Goal: Task Accomplishment & Management: Use online tool/utility

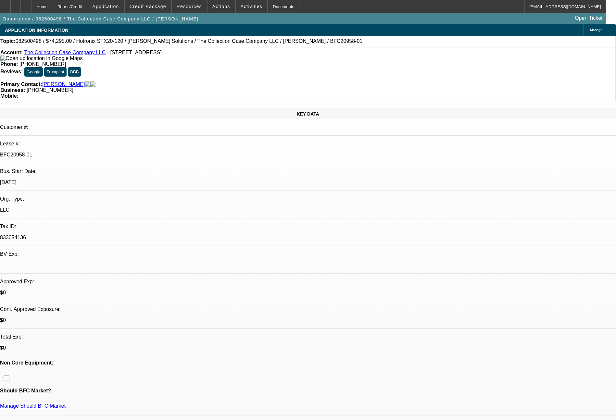
select select "0"
select select "2"
select select "0"
select select "6"
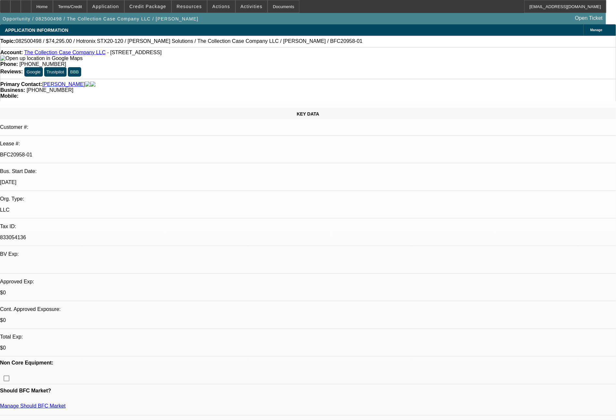
select select "0"
select select "2"
select select "0"
select select "6"
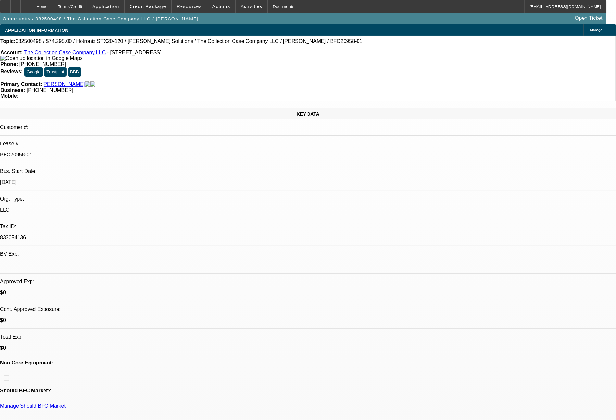
select select "0"
select select "2"
select select "0"
select select "6"
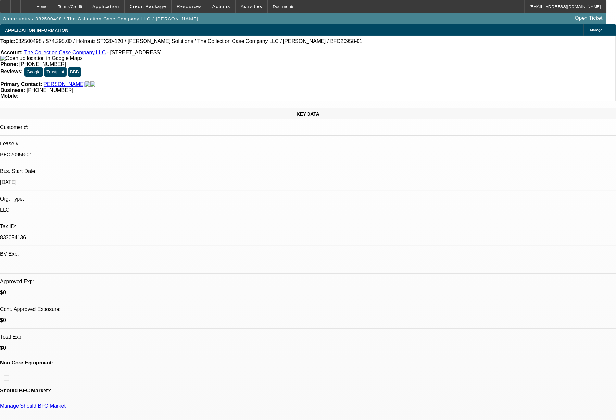
select select "0"
select select "2"
select select "0"
select select "6"
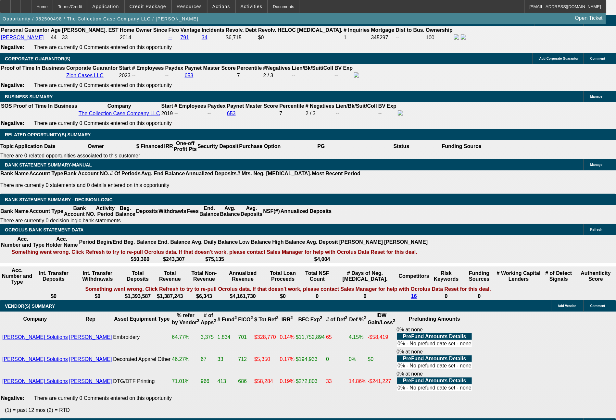
scroll to position [1086, 0]
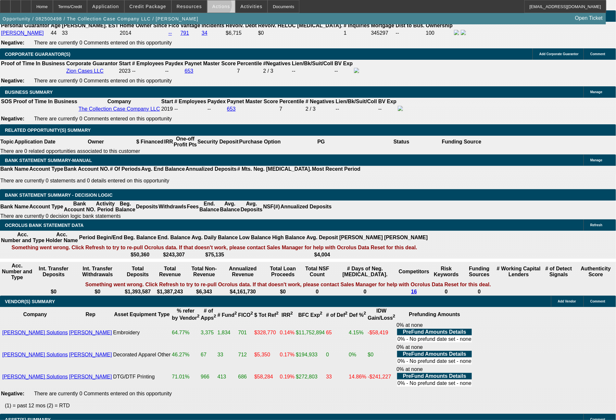
click at [217, 7] on span "Actions" at bounding box center [221, 6] width 18 height 5
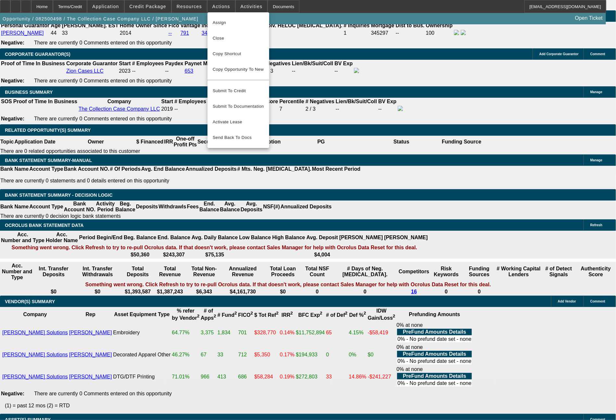
click at [495, 147] on div at bounding box center [308, 210] width 616 height 420
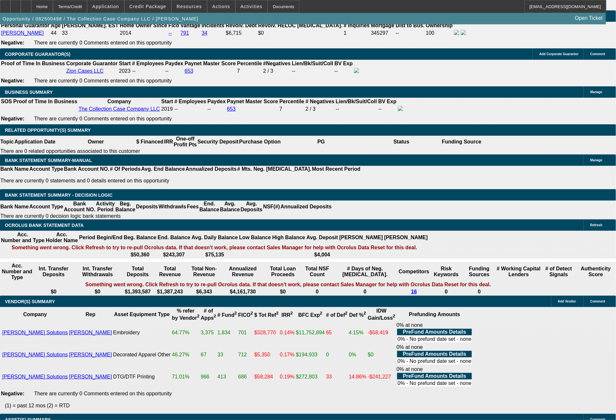
scroll to position [253, 0]
drag, startPoint x: 525, startPoint y: 288, endPoint x: 508, endPoint y: 281, distance: 19.4
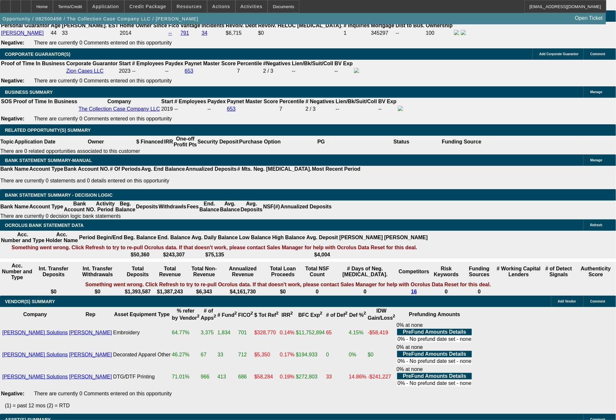
drag, startPoint x: 516, startPoint y: 283, endPoint x: 506, endPoint y: 282, distance: 10.3
copy td "Ready for EFA docs. Doc call can be done to Clint at (217) 621-0787. Thanks"
click at [223, 7] on span "Actions" at bounding box center [221, 6] width 18 height 5
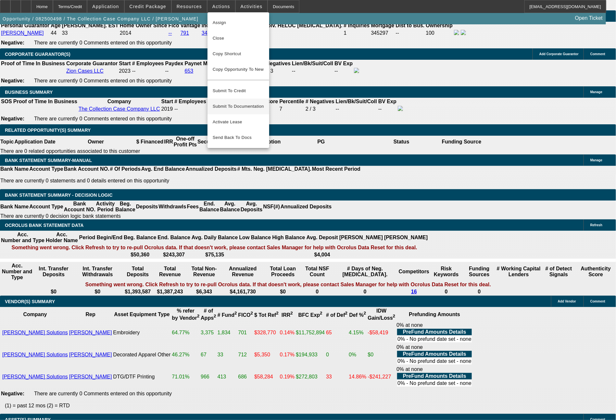
click at [246, 103] on span "Submit To Documentation" at bounding box center [238, 107] width 51 height 8
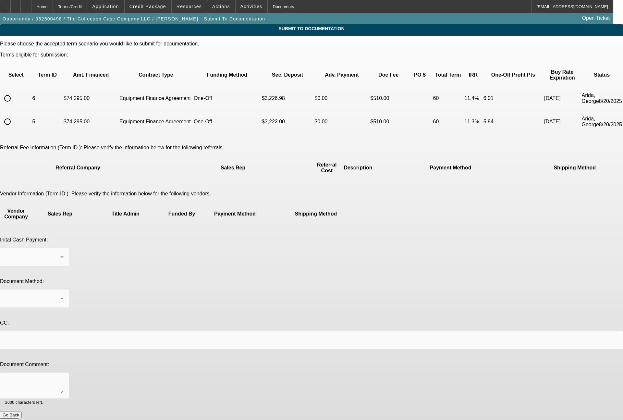
click at [14, 92] on input "radio" at bounding box center [7, 98] width 13 height 13
radio input "true"
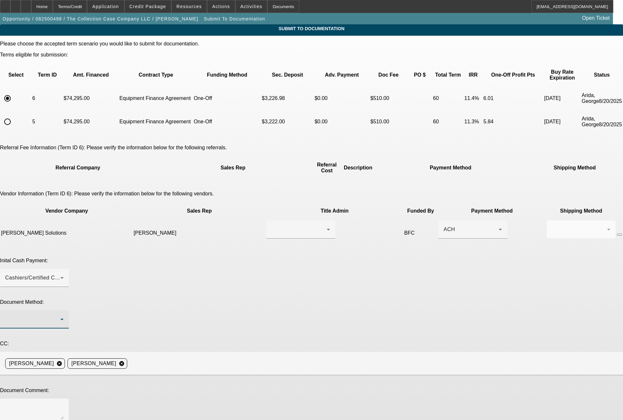
click at [60, 316] on div at bounding box center [32, 320] width 55 height 8
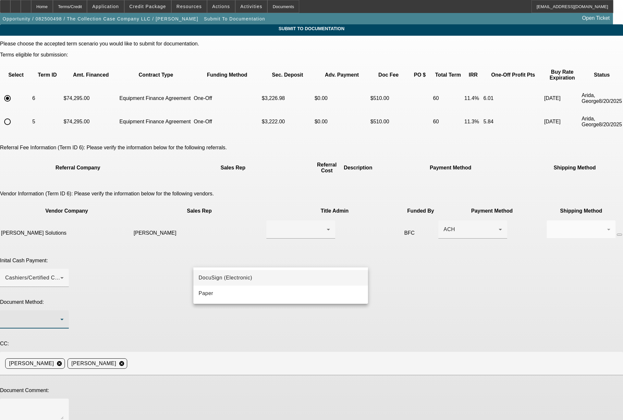
click at [225, 276] on span "DocuSign (Electronic)" at bounding box center [226, 278] width 54 height 8
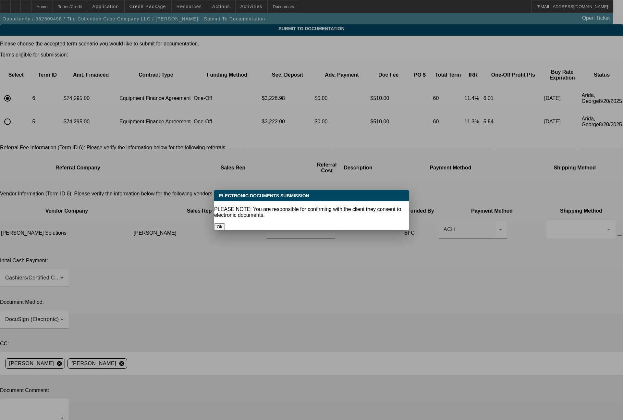
click at [225, 223] on button "Ok" at bounding box center [219, 226] width 11 height 7
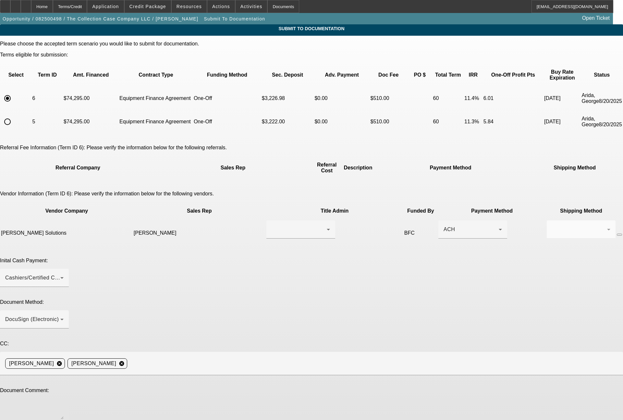
paste textarea "Ready for EFA docs. Doc call can be done to Clint at (217) 621-0787. Thanks"
type textarea "Ready for EFA docs. Doc call can be done to Clint at (217) 621-0787. Thanks"
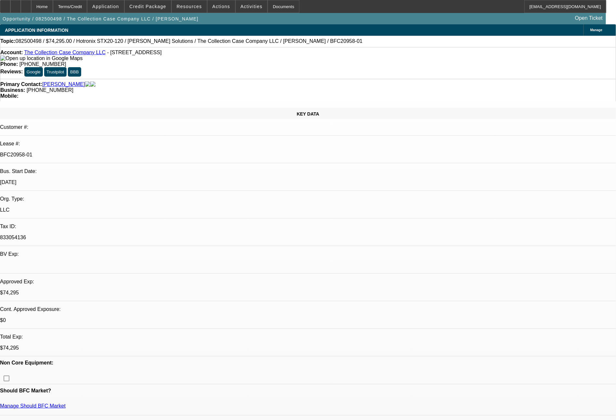
select select "0"
select select "2"
select select "0"
select select "6"
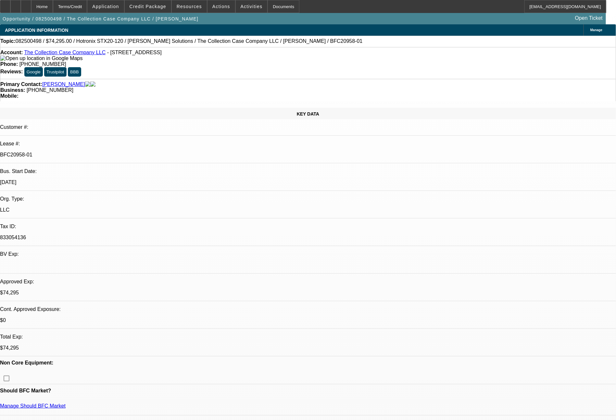
select select "0"
select select "2"
select select "0"
select select "6"
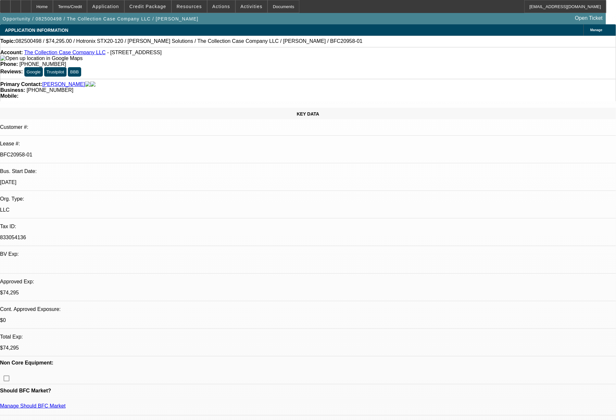
select select "0"
select select "2"
select select "0"
select select "6"
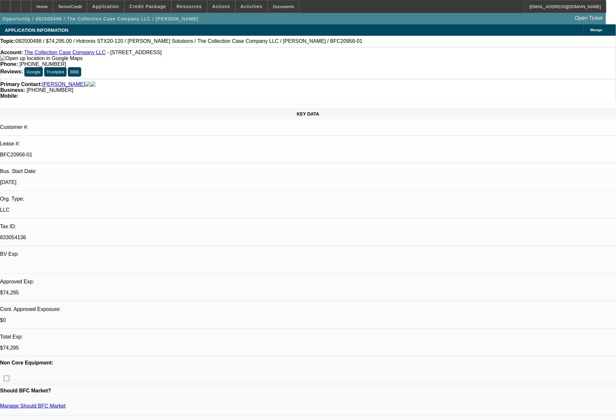
select select "0"
select select "2"
select select "0"
select select "6"
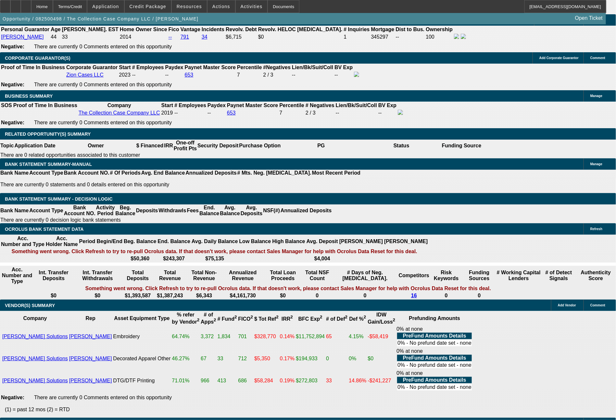
scroll to position [1086, 0]
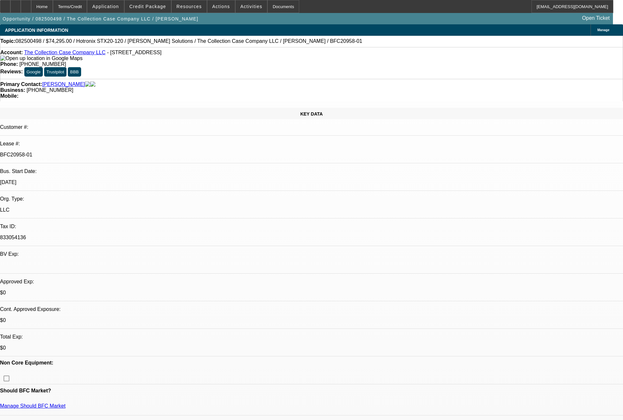
select select "0"
select select "2"
select select "0"
select select "6"
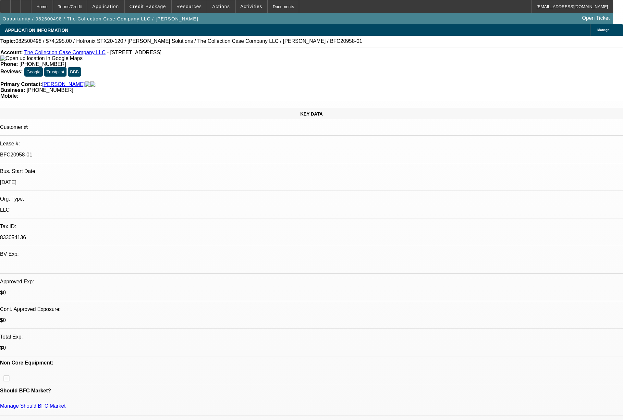
select select "0"
select select "2"
select select "0"
select select "6"
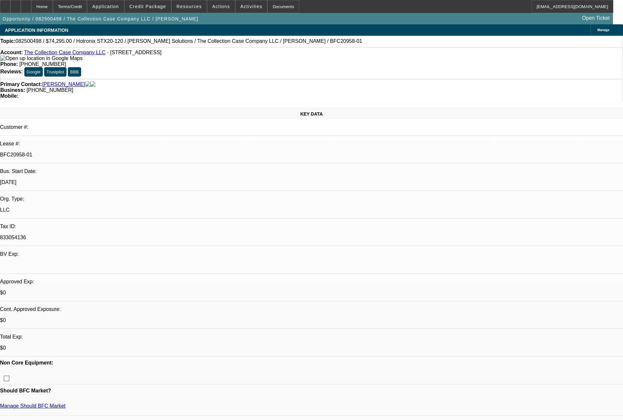
select select "0"
select select "2"
select select "0"
select select "6"
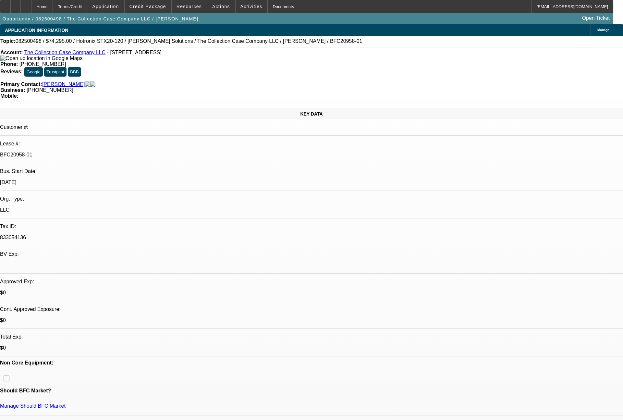
select select "0"
select select "2"
select select "0"
select select "6"
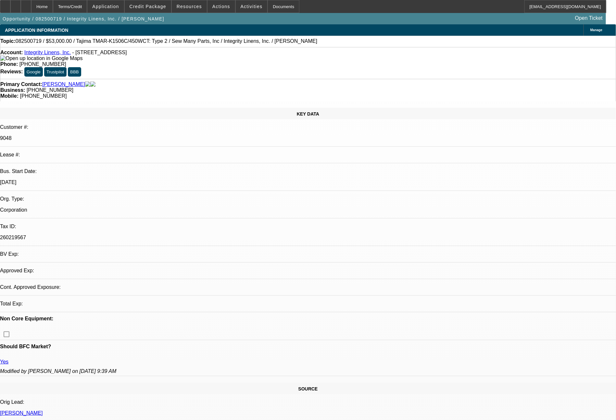
select select "0"
select select "2"
select select "0"
select select "2"
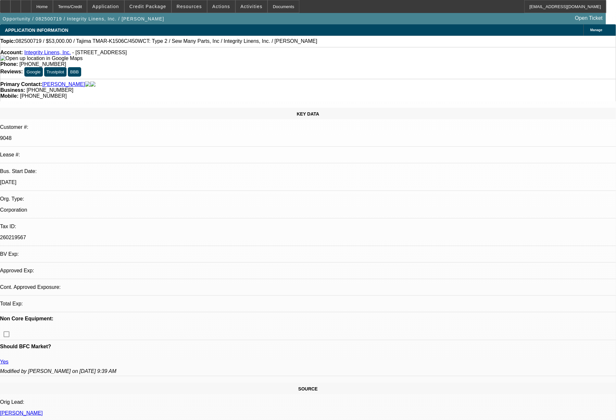
select select "0"
select select "2"
select select "0"
select select "2"
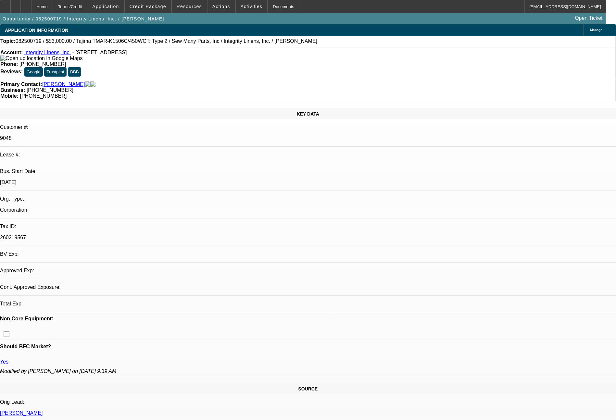
select select "0"
select select "2"
select select "0"
select select "2"
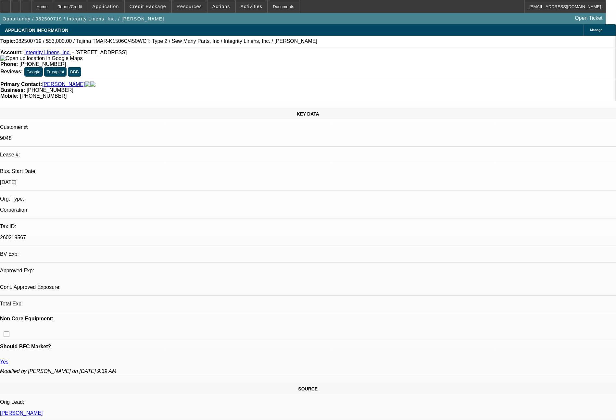
select select "0"
select select "2"
select select "0"
select select "2"
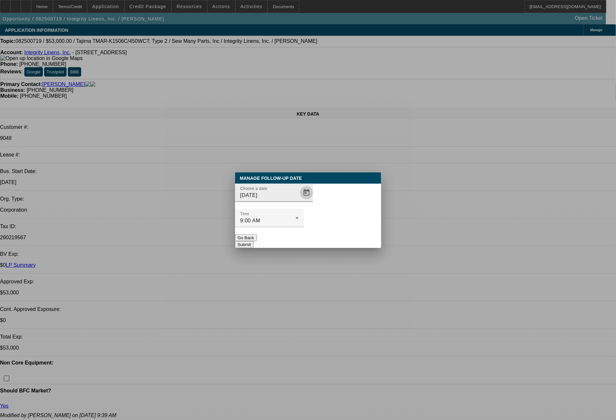
click at [299, 201] on span "Open calendar" at bounding box center [307, 193] width 16 height 16
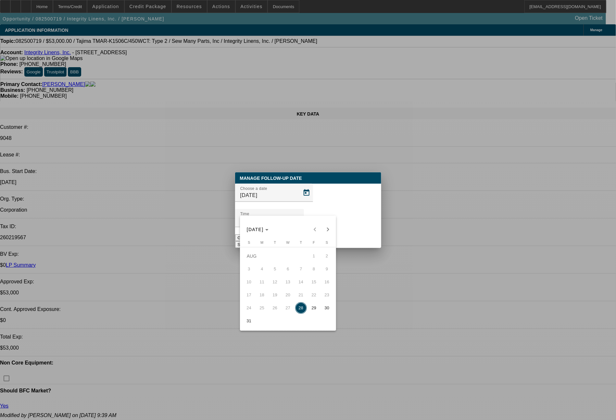
click at [310, 307] on span "29" at bounding box center [314, 308] width 12 height 12
type input "8/29/2025"
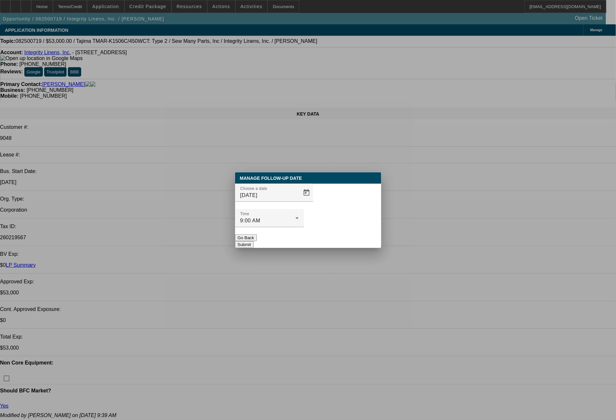
click at [254, 241] on button "Submit" at bounding box center [244, 244] width 19 height 7
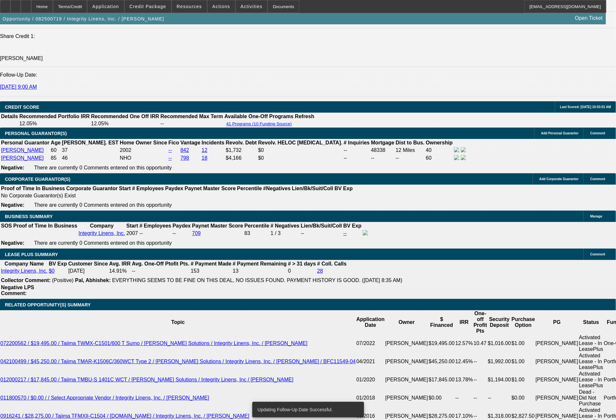
scroll to position [930, 0]
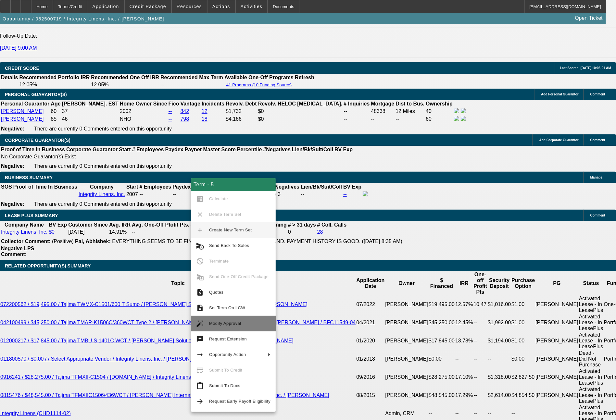
click at [222, 323] on span "Modify Approval" at bounding box center [225, 323] width 32 height 5
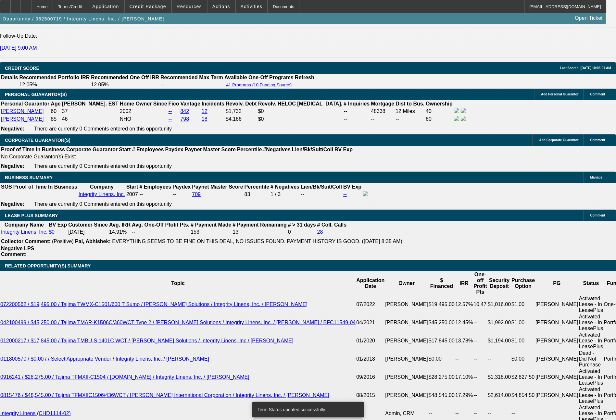
select select "0"
select select "2"
select select "0"
select select "2"
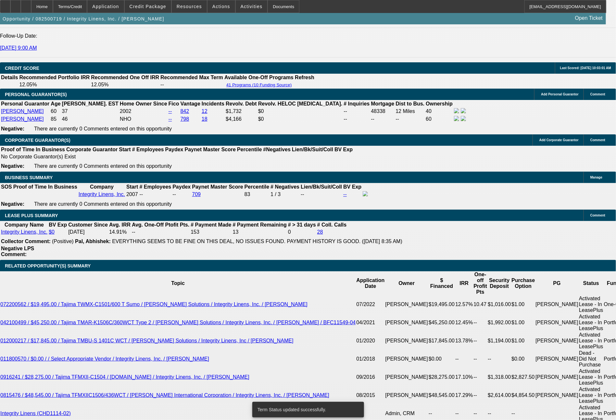
select select "0"
select select "2"
select select "0"
select select "2"
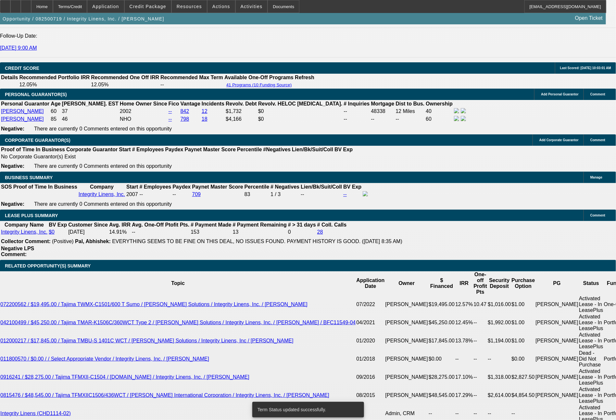
select select "0"
select select "2"
select select "0"
select select "2"
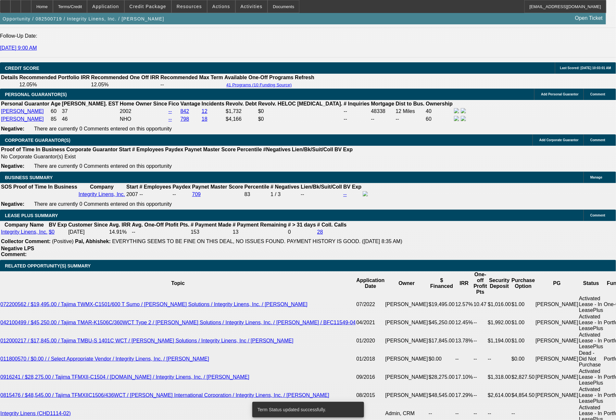
select select "0"
select select "2"
select select "0"
select select "2"
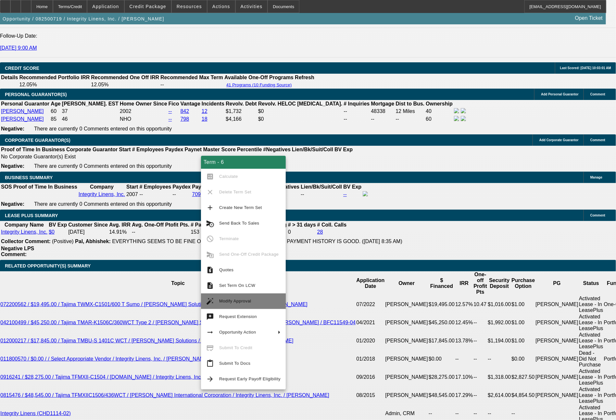
click at [241, 301] on span "Modify Approval" at bounding box center [235, 301] width 32 height 5
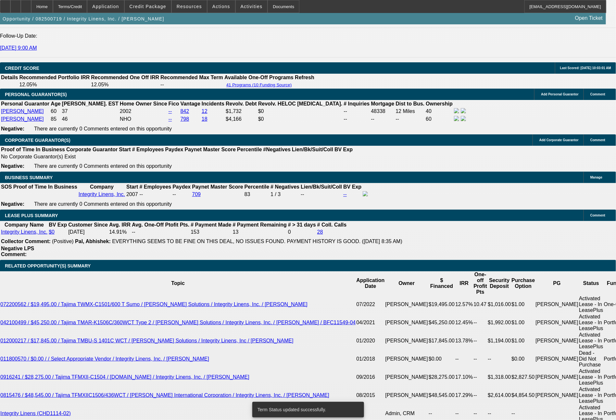
select select "0"
select select "2"
select select "0"
select select "2"
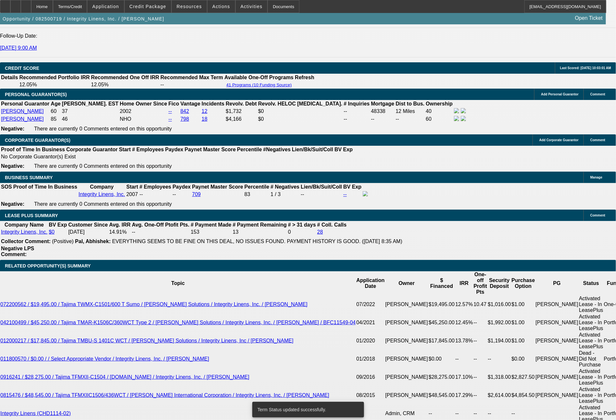
select select "0"
select select "2"
select select "0"
select select "2"
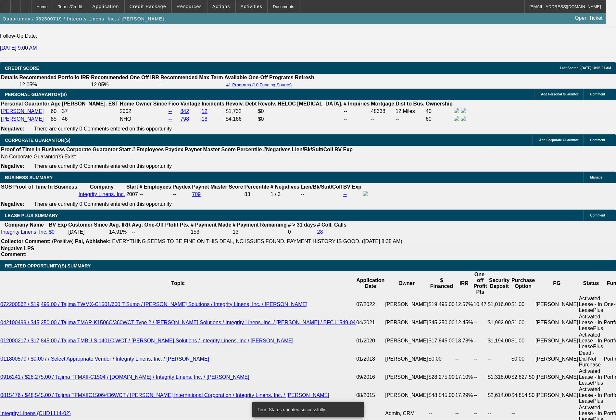
select select "0"
select select "2"
select select "0"
select select "2"
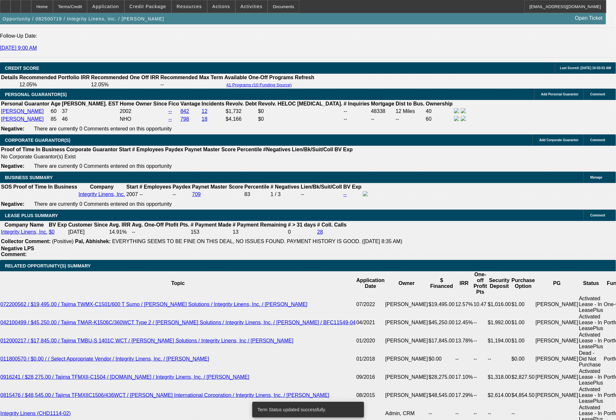
select select "0"
select select "2"
select select "0"
select select "2"
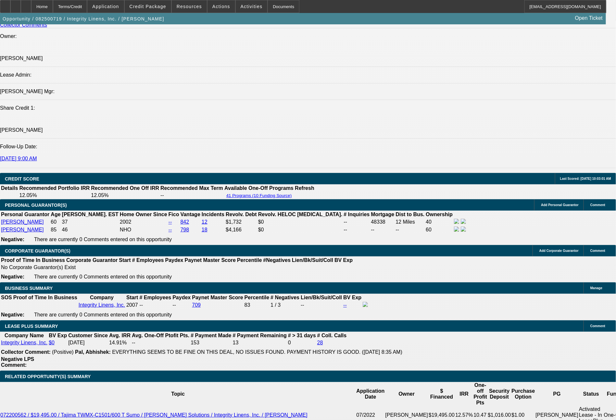
scroll to position [117, 0]
drag, startPoint x: 513, startPoint y: 291, endPoint x: 478, endPoint y: 270, distance: 40.9
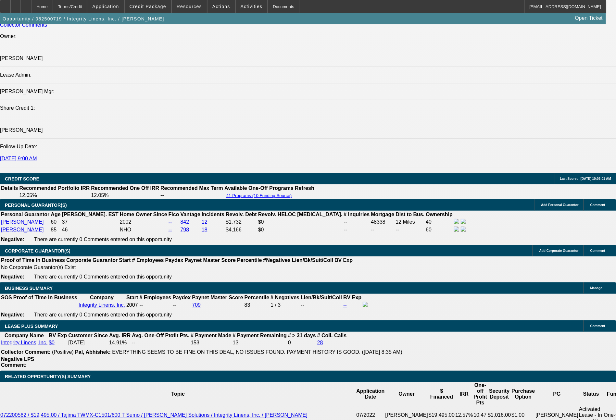
copy td "The ownership is now accurate in CRM (Pat Strickland is 60% and Vickie O'Bryant…"
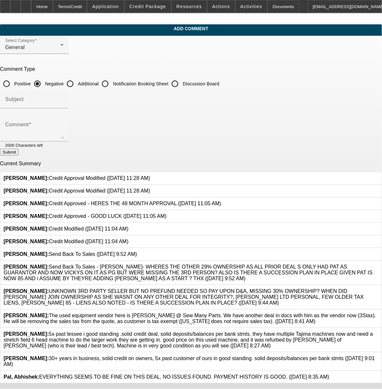
click at [77, 84] on input "Additional" at bounding box center [70, 83] width 13 height 13
radio input "true"
click at [64, 125] on textarea "Comment" at bounding box center [34, 131] width 58 height 16
paste textarea "The ownership is now accurate in CRM ([PERSON_NAME] is 60% and [PERSON_NAME] is…"
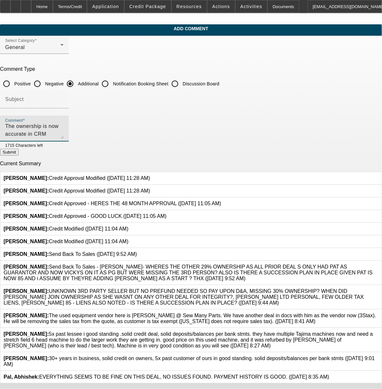
click at [64, 123] on textarea "The ownership is now accurate in CRM ([PERSON_NAME] is 60% and [PERSON_NAME] is…" at bounding box center [34, 131] width 58 height 16
type textarea "The ownership is accurate in CRM ([PERSON_NAME] is 60% and [PERSON_NAME] is 40%…"
click at [19, 152] on button "Submit" at bounding box center [9, 152] width 19 height 7
radio input "true"
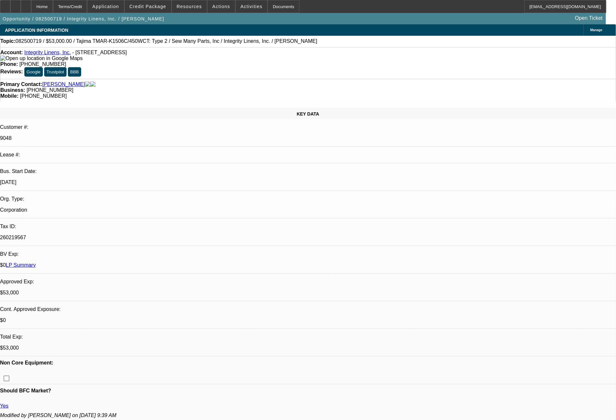
select select "0"
select select "2"
select select "0"
select select "2"
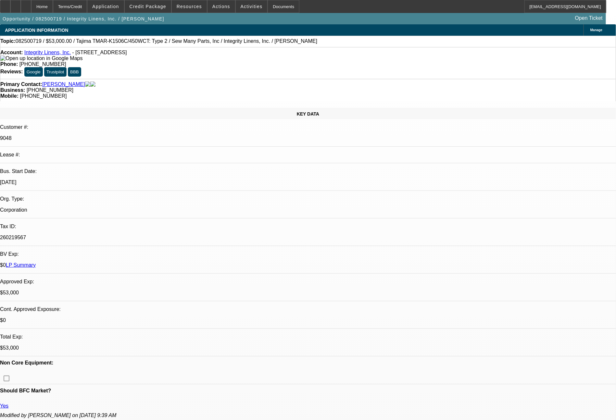
select select "0"
select select "2"
select select "0"
select select "2"
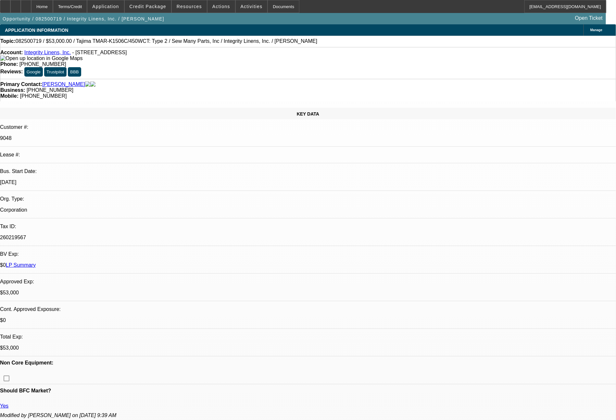
select select "0"
select select "2"
select select "0"
select select "2"
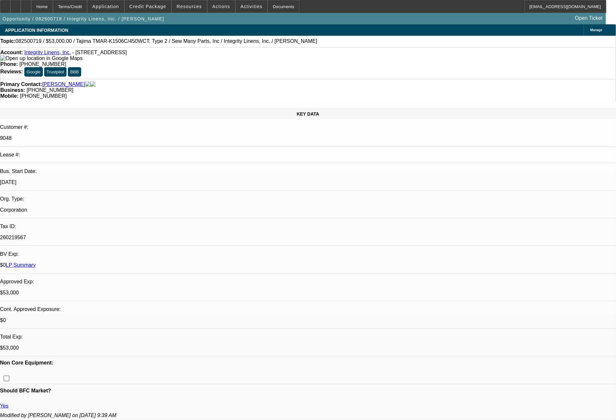
select select "0"
select select "2"
select select "0"
select select "2"
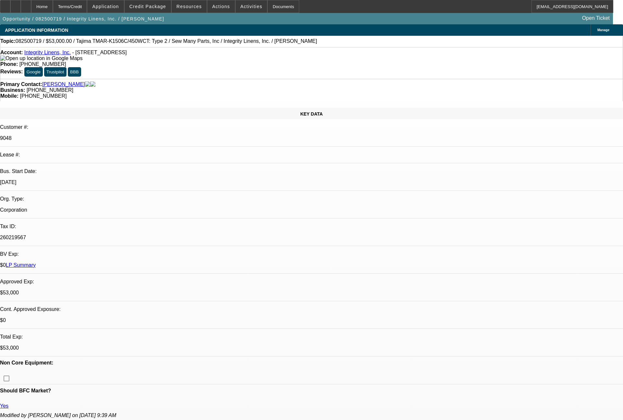
select select "0"
select select "2"
select select "0"
select select "2"
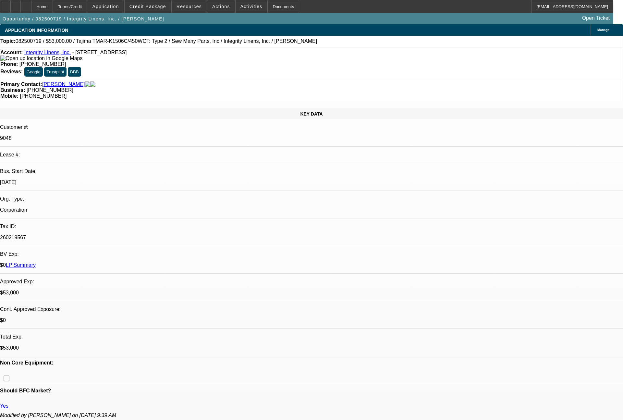
select select "0"
select select "2"
select select "0"
select select "2"
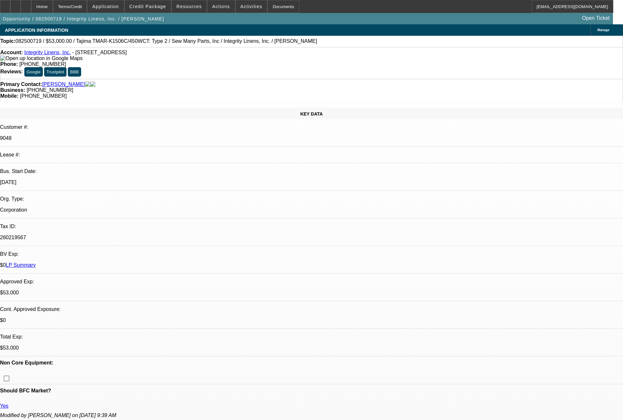
select select "0"
select select "2"
select select "0"
select select "2"
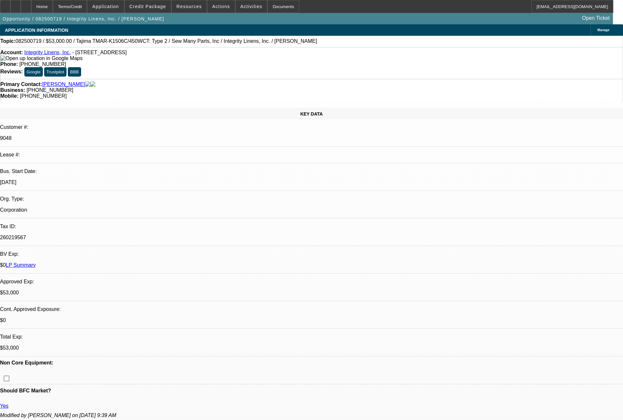
select select "0"
select select "2"
select select "0"
select select "2"
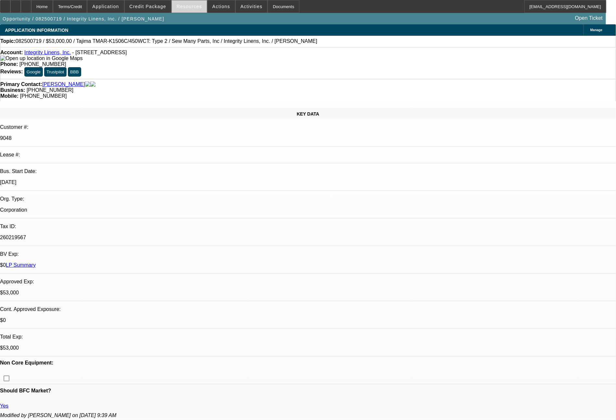
click at [185, 9] on button "Resources" at bounding box center [189, 6] width 35 height 12
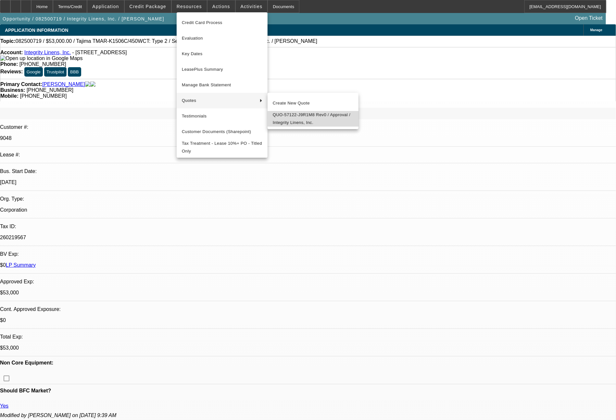
click at [289, 117] on span "QUO-57122-J9R1M8 Rev0 / Approval / Integrity Linens, Inc." at bounding box center [313, 119] width 81 height 16
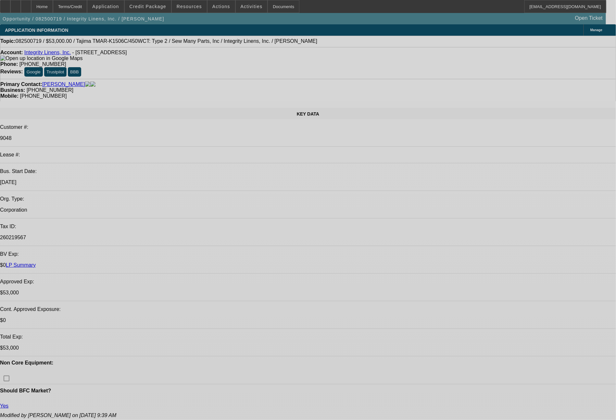
select select "0"
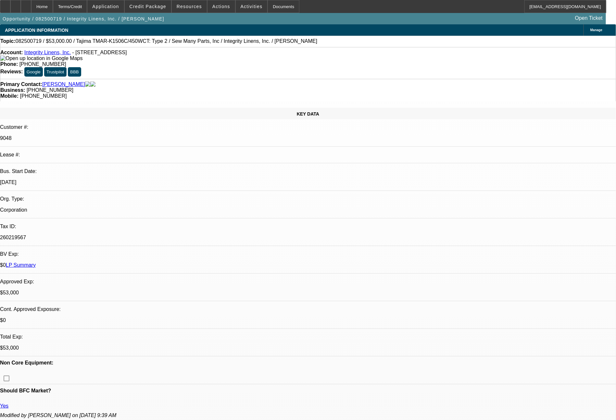
select select "2"
select select "0"
select select "2"
select select "0"
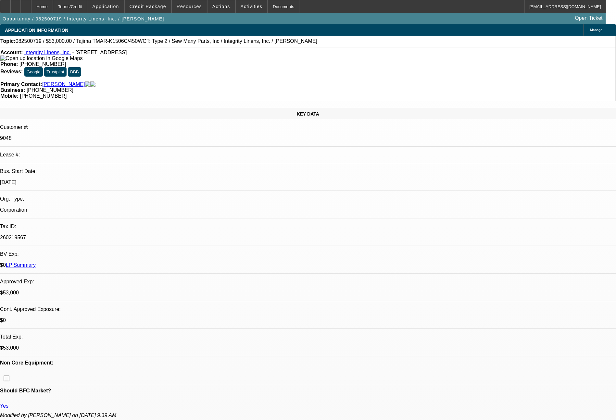
select select "0"
select select "2"
select select "0"
select select "2"
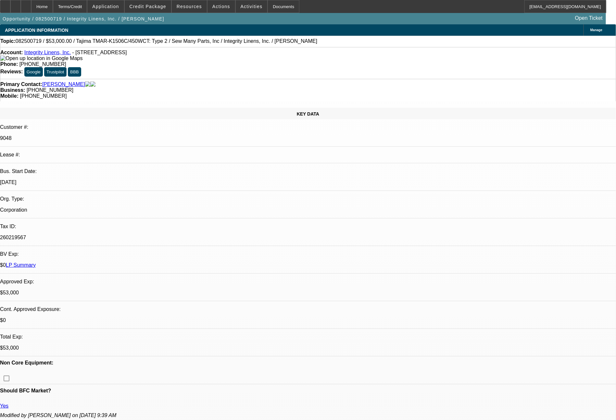
select select "0"
select select "1"
select select "2"
select select "1"
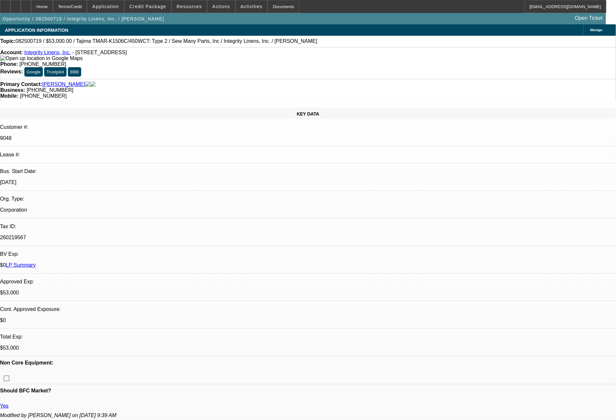
select select "2"
select select "1"
select select "2"
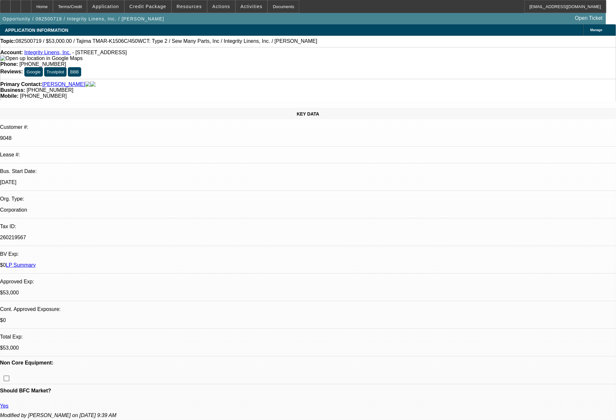
select select "1"
select select "2"
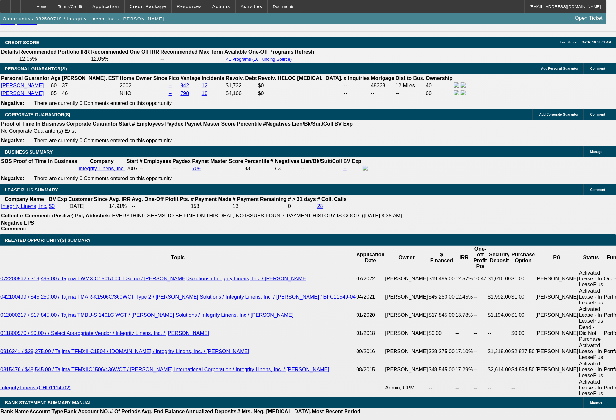
scroll to position [976, 0]
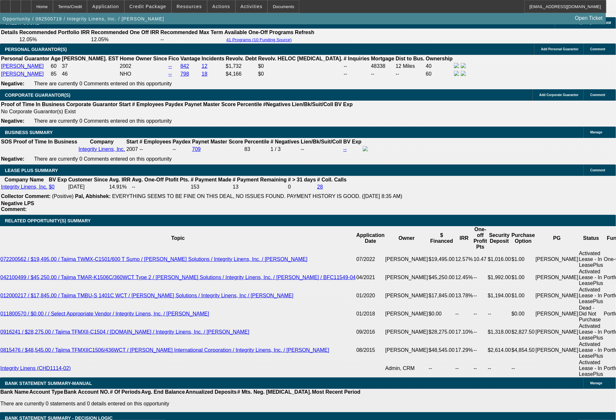
drag, startPoint x: 178, startPoint y: 227, endPoint x: 211, endPoint y: 229, distance: 32.5
type input "11"
type input "$22.00"
type input "UNKNOWN"
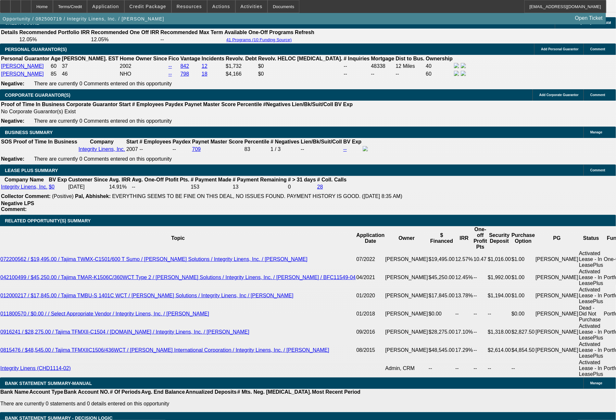
type input "1163"
type input "$2,326.00"
type input "11.4"
type input "1163.4"
type input "$2,326.80"
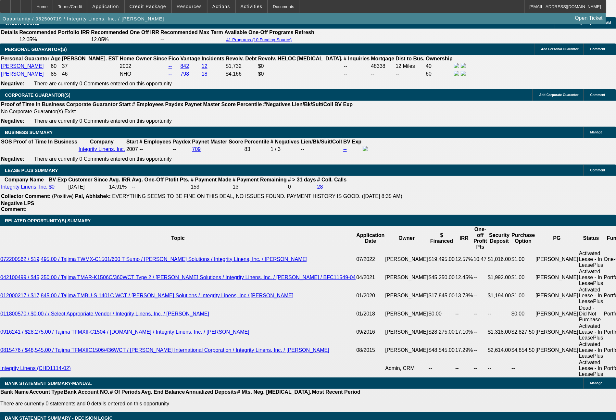
type input "1163.47"
type input "$2,326.94"
type input "$1,163.47"
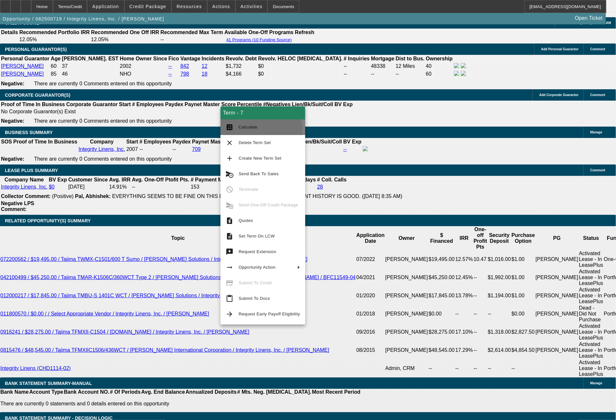
click at [255, 131] on span "Calculate" at bounding box center [269, 127] width 61 height 8
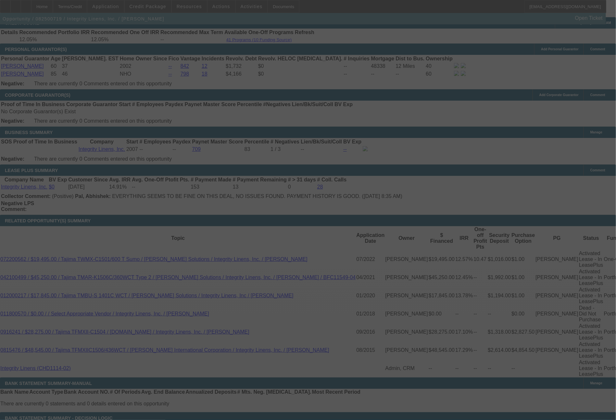
select select "0"
select select "2"
select select "0"
select select "2"
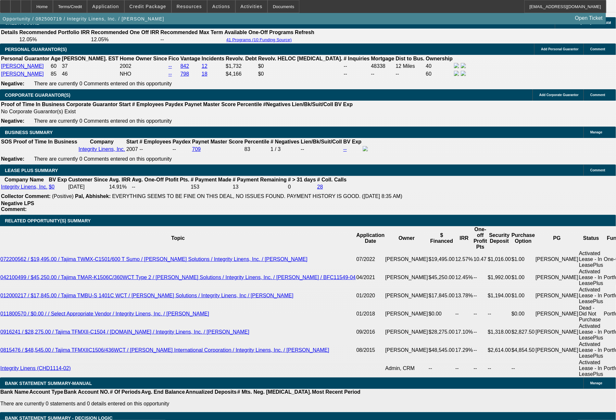
drag, startPoint x: 98, startPoint y: 226, endPoint x: 132, endPoint y: 230, distance: 34.0
type input "1"
type input "$2.00"
type input "UNKNOWN"
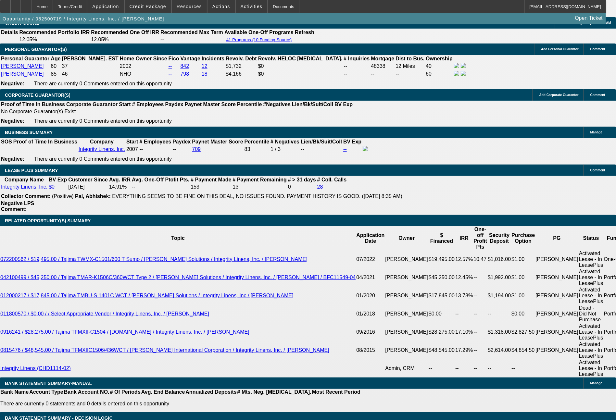
type input "1374"
type input "$2,748.00"
type input "11.2"
type input "1374."
type input "11.2"
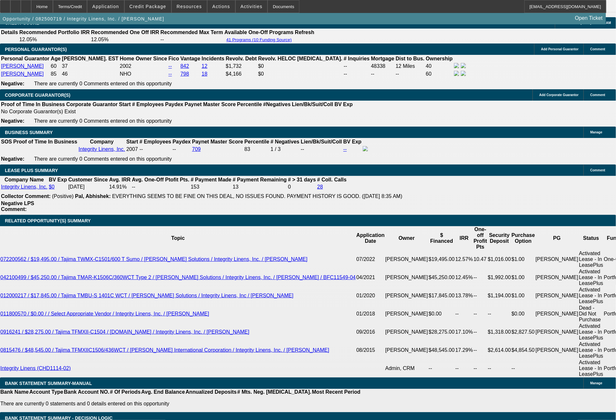
type input "1374.2"
type input "$2,748.40"
type input "1374.21"
type input "$2,748.42"
type input "$1,374.21"
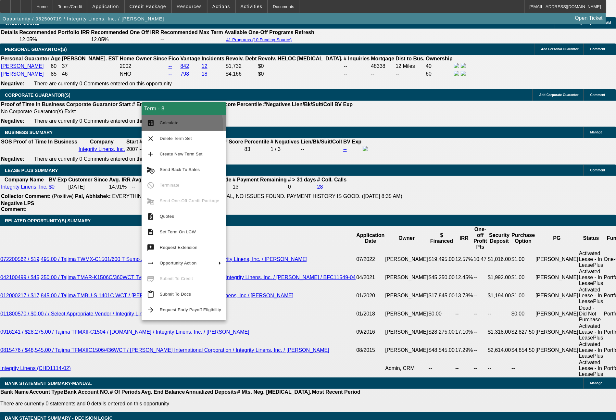
click at [181, 127] on span "Calculate" at bounding box center [190, 123] width 61 height 8
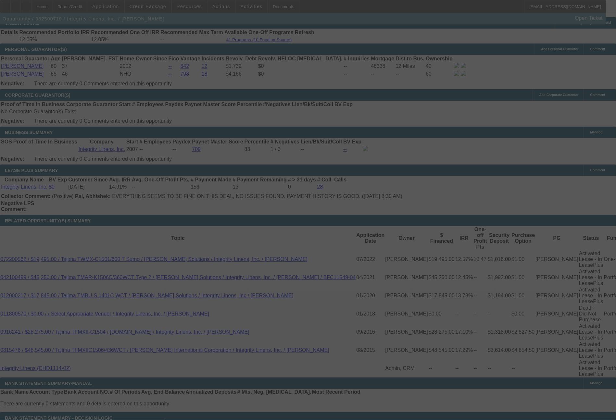
select select "0"
select select "2"
select select "0"
select select "2"
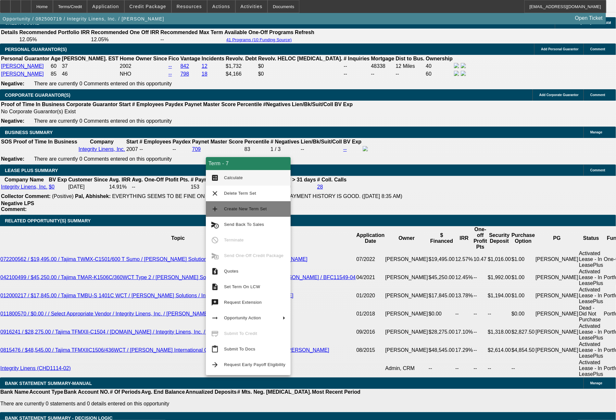
click at [244, 208] on span "Create New Term Set" at bounding box center [245, 209] width 43 height 5
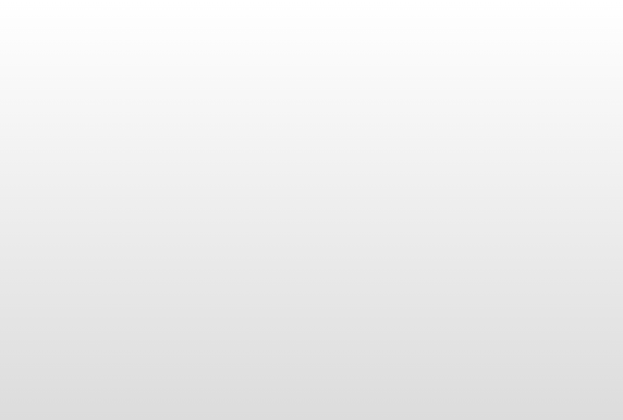
click at [619, 27] on body at bounding box center [311, 210] width 623 height 420
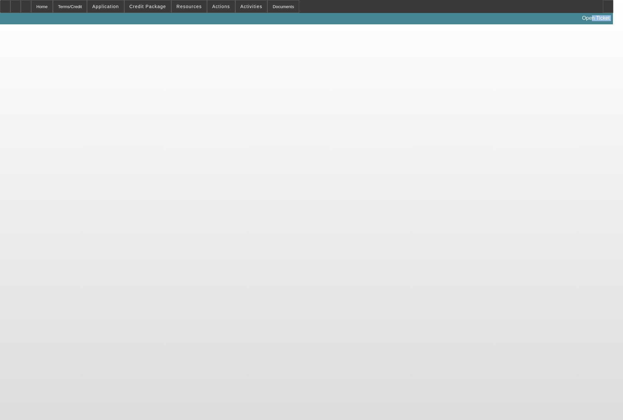
click at [619, 27] on body "Home Terms/Credit Application Credit Package Resources Actions Activities Docum…" at bounding box center [311, 210] width 623 height 420
click at [619, 26] on html "Home Terms/Credit Application Credit Package Resources Actions Activities Docum…" at bounding box center [311, 210] width 623 height 420
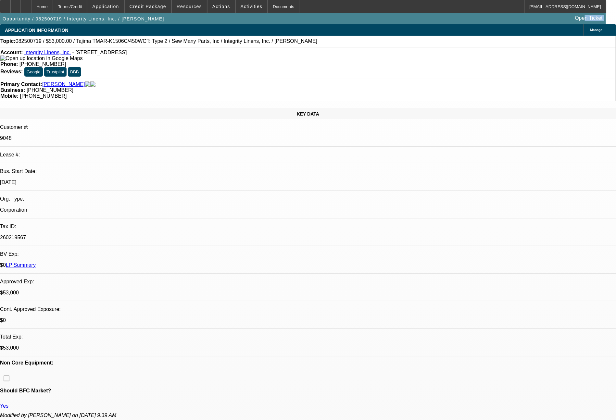
select select "0"
select select "2"
select select "0"
select select "2"
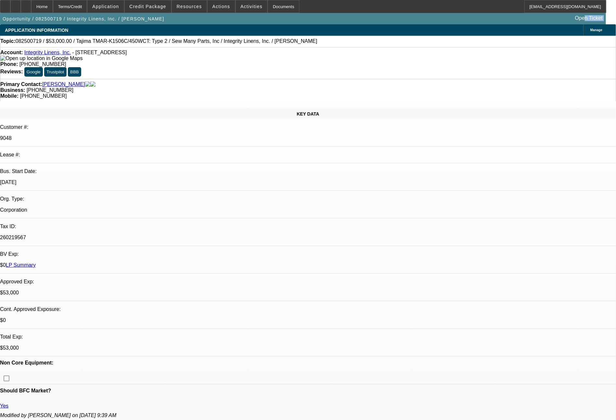
select select "0"
select select "2"
select select "0"
select select "2"
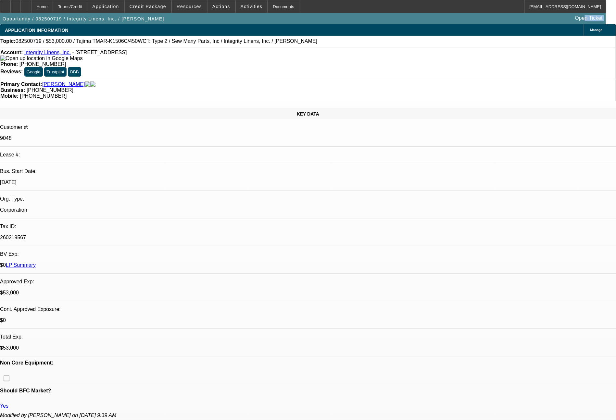
select select "0"
select select "2"
select select "0"
select select "2"
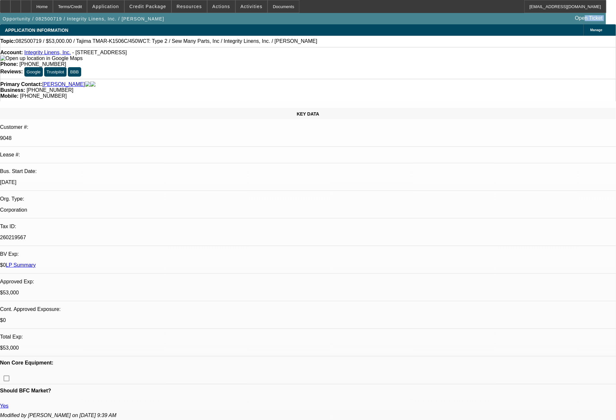
select select "0"
select select "2"
select select "0"
select select "2"
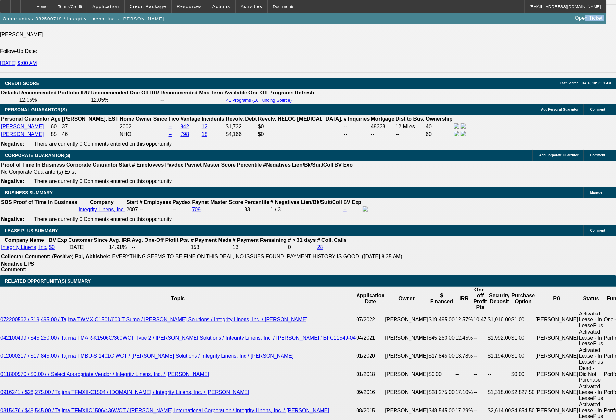
scroll to position [961, 0]
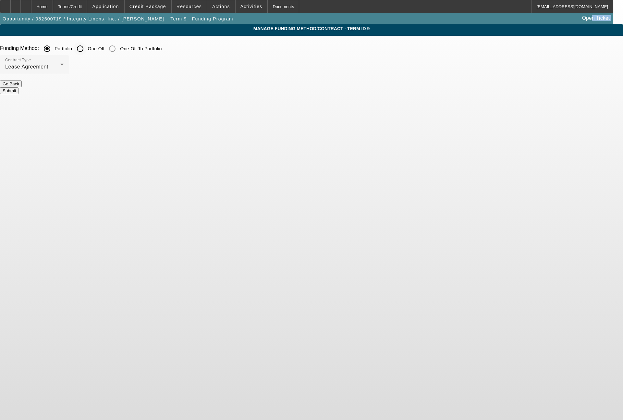
click at [87, 51] on input "One-Off" at bounding box center [80, 48] width 13 height 13
radio input "true"
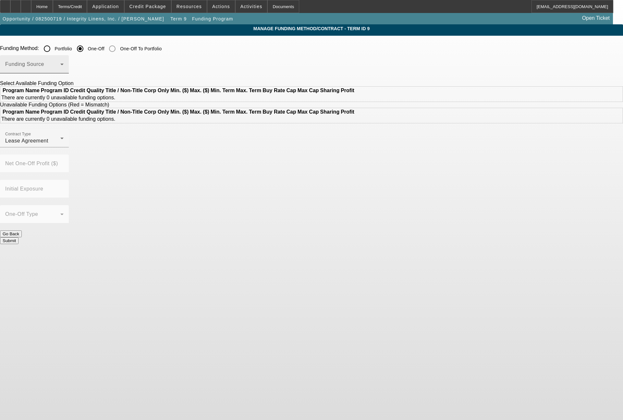
click at [60, 68] on span at bounding box center [32, 67] width 55 height 8
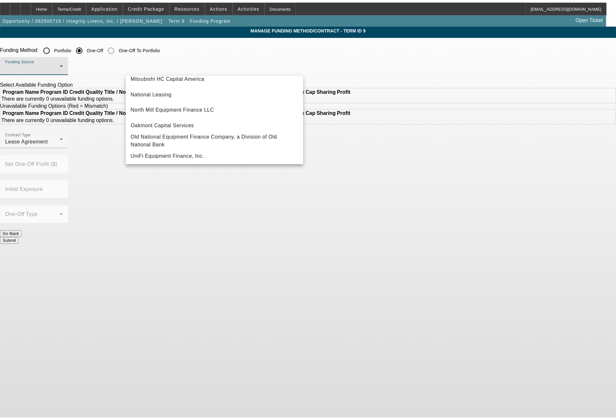
scroll to position [184, 0]
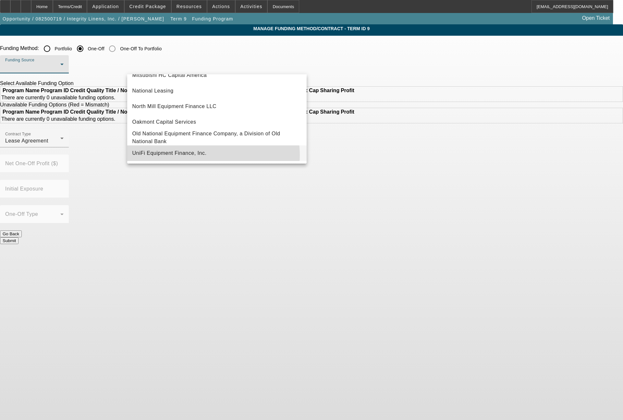
click at [211, 155] on mat-option "UniFi Equipment Finance, Inc." at bounding box center [217, 153] width 180 height 16
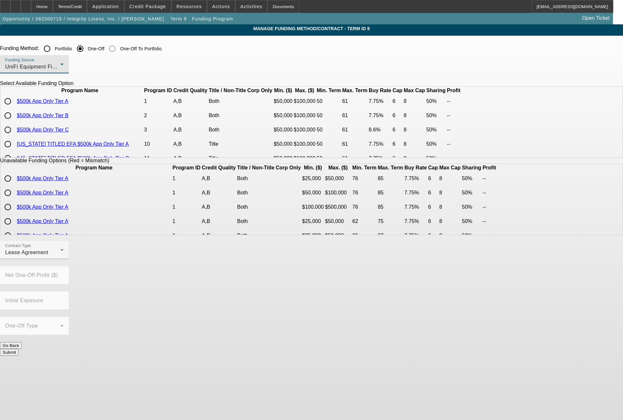
click at [14, 122] on input "radio" at bounding box center [7, 115] width 13 height 13
radio input "true"
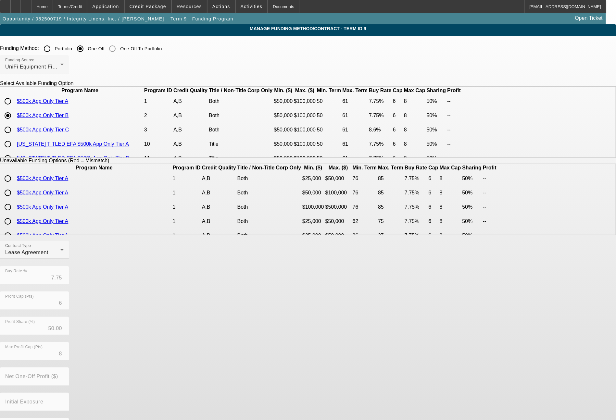
scroll to position [26, 0]
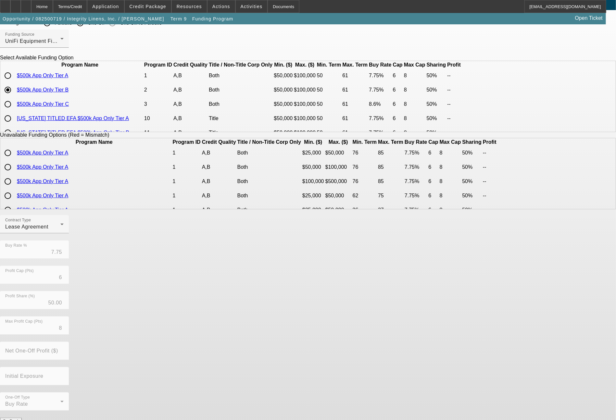
click at [19, 420] on button "Submit" at bounding box center [9, 428] width 19 height 7
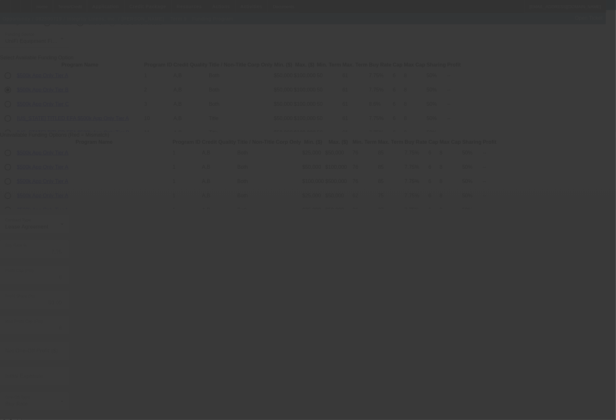
radio input "true"
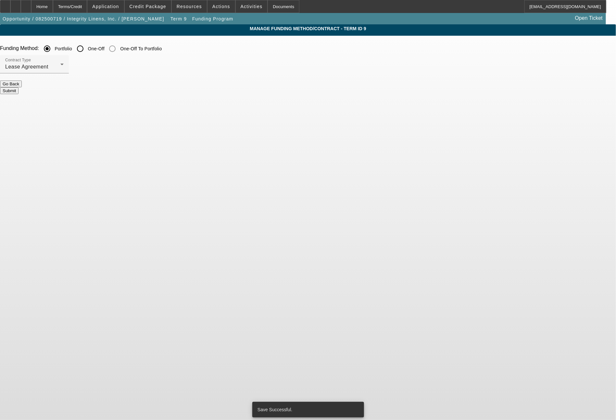
scroll to position [0, 0]
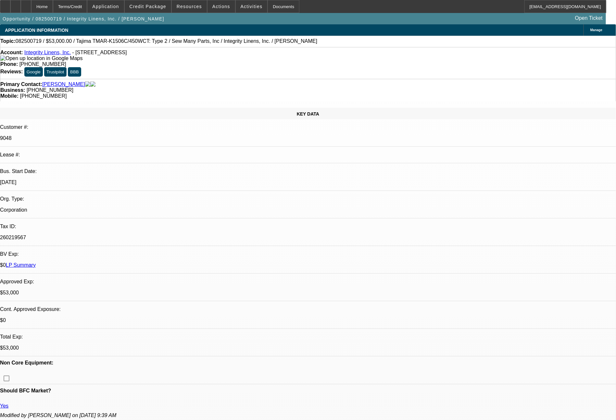
select select "0"
select select "2"
select select "0"
select select "2"
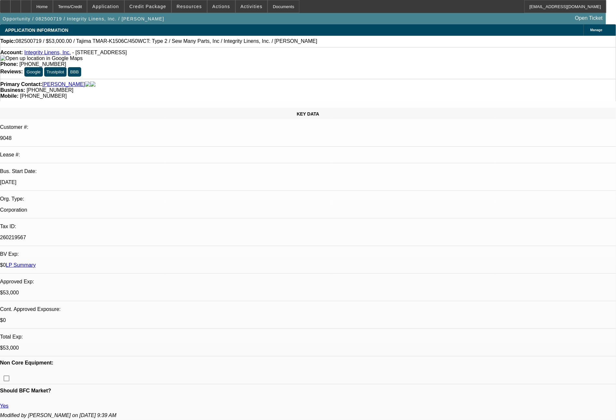
select select "0"
select select "2"
select select "0"
select select "2"
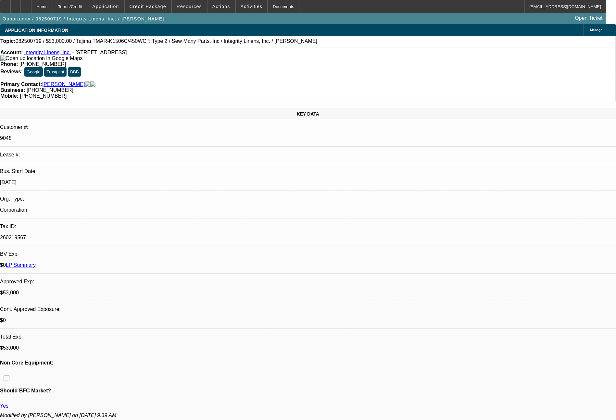
select select "0"
select select "2"
select select "0"
select select "2"
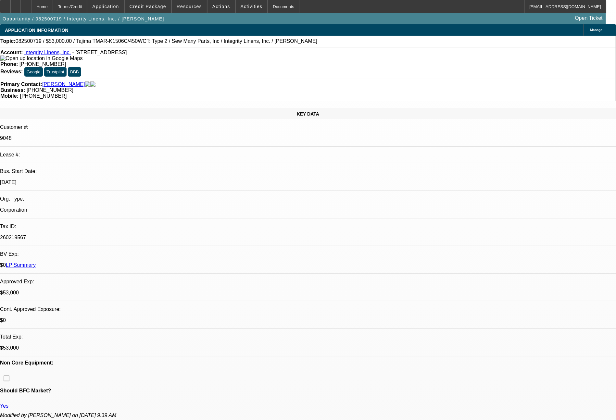
select select "0"
select select "2"
select select "0"
select select "2"
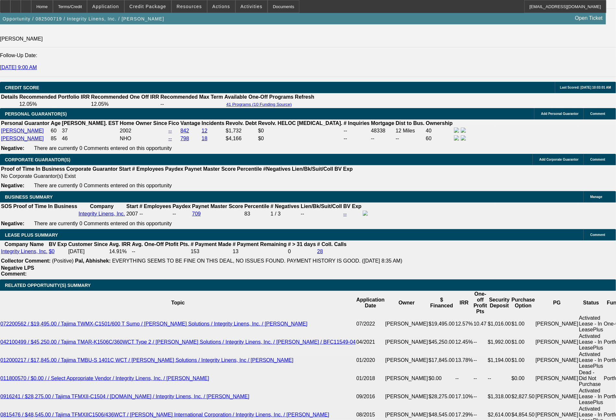
scroll to position [930, 0]
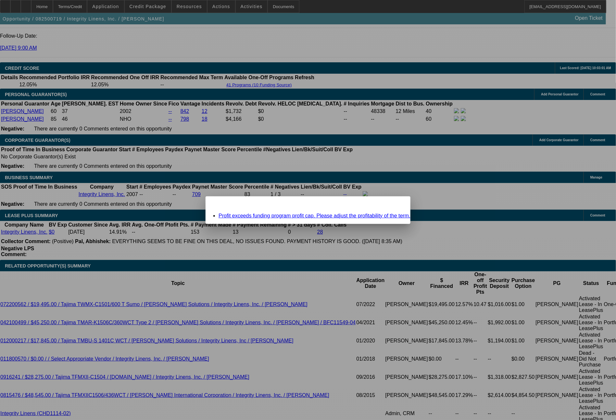
scroll to position [0, 0]
click at [398, 204] on span "Close" at bounding box center [402, 202] width 9 height 4
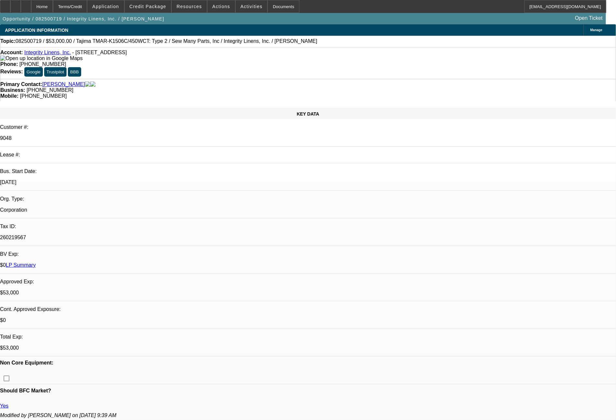
scroll to position [930, 0]
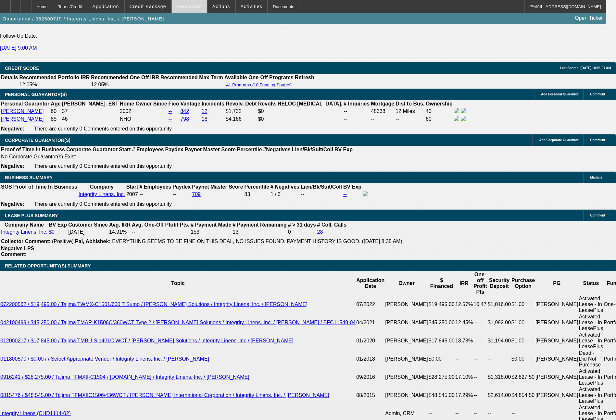
click at [195, 4] on span "Resources" at bounding box center [189, 6] width 25 height 5
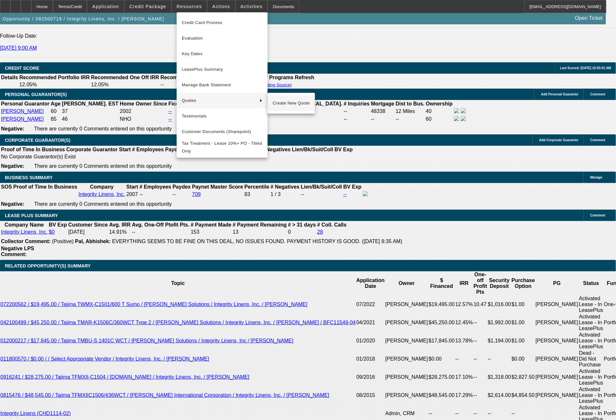
click at [286, 100] on span "Create New Quote" at bounding box center [291, 103] width 37 height 8
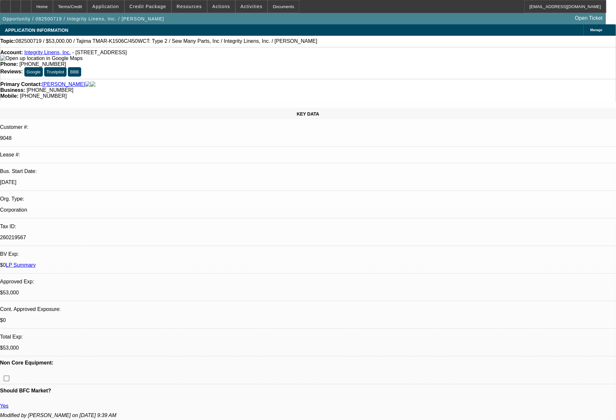
select select "0"
select select "2"
select select "0"
select select "2"
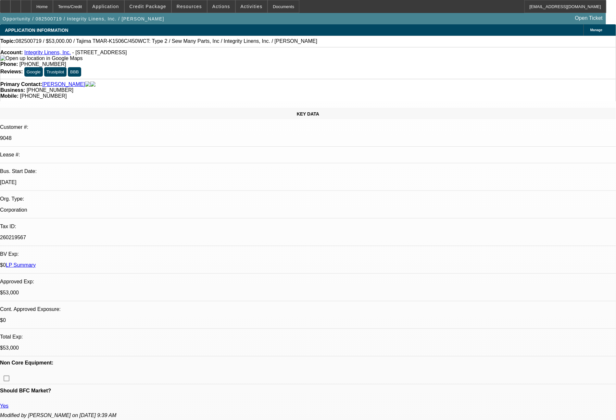
select select "0"
select select "2"
select select "0"
select select "2"
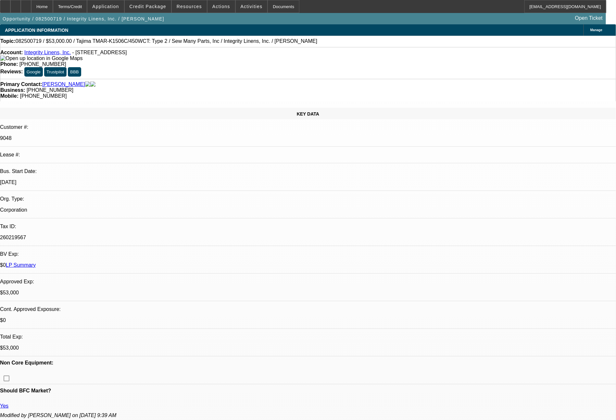
select select "0"
select select "2"
select select "0"
select select "2"
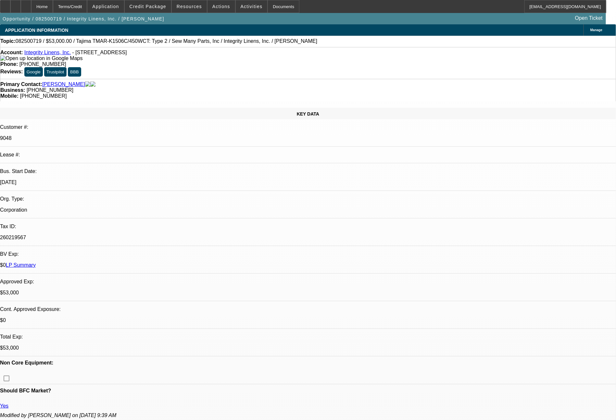
select select "0"
select select "2"
select select "0"
select select "2"
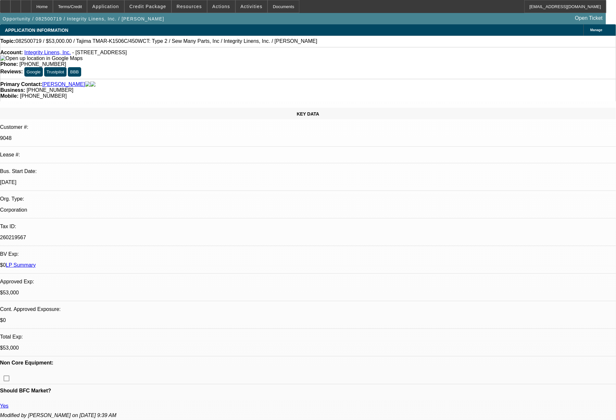
click at [36, 262] on link "LP Summary" at bounding box center [21, 265] width 30 height 6
